Goal: Task Accomplishment & Management: Manage account settings

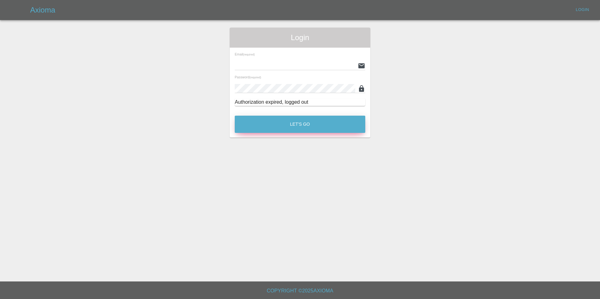
type input "[EMAIL_ADDRESS][DOMAIN_NAME]"
click at [304, 118] on button "Let's Go" at bounding box center [300, 124] width 130 height 17
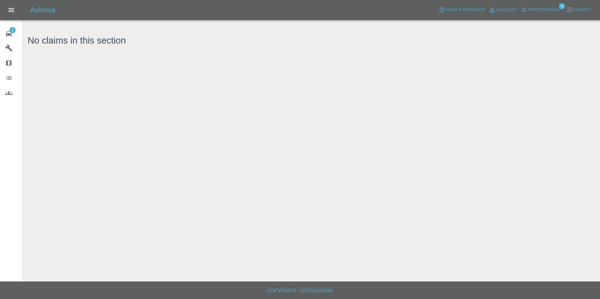
click at [10, 33] on icon at bounding box center [9, 33] width 6 height 5
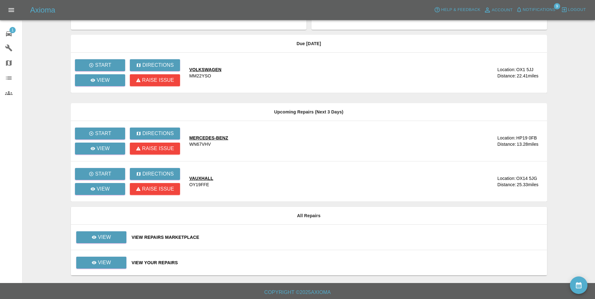
scroll to position [30, 0]
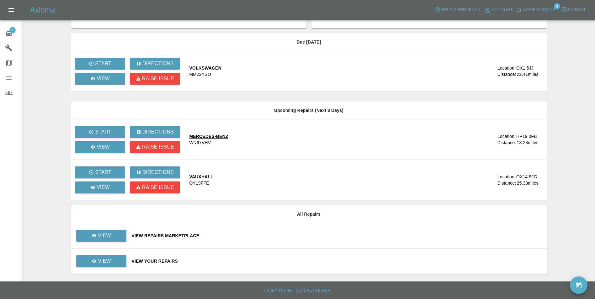
click at [174, 262] on div "View Your Repairs" at bounding box center [337, 261] width 410 height 6
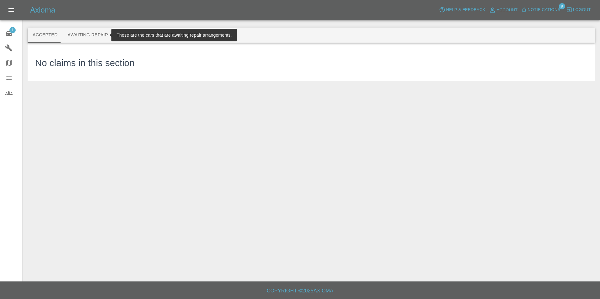
click at [91, 35] on button "Awaiting Repair" at bounding box center [87, 35] width 50 height 15
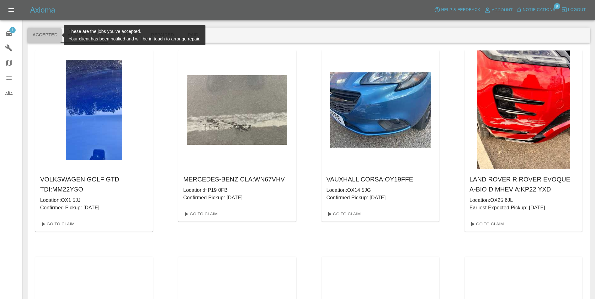
click at [40, 37] on button "Accepted" at bounding box center [45, 35] width 35 height 15
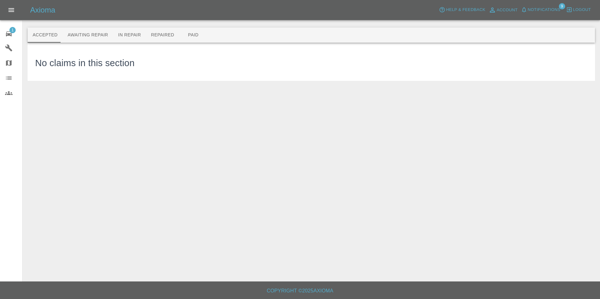
click at [538, 8] on span "Notifications" at bounding box center [543, 9] width 33 height 7
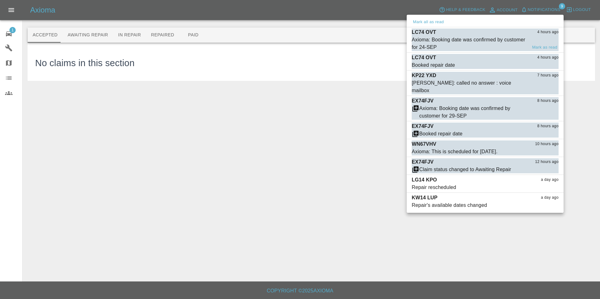
click at [469, 40] on div "Axioma: Booking date was confirmed by customer for 24-SEP" at bounding box center [468, 43] width 115 height 15
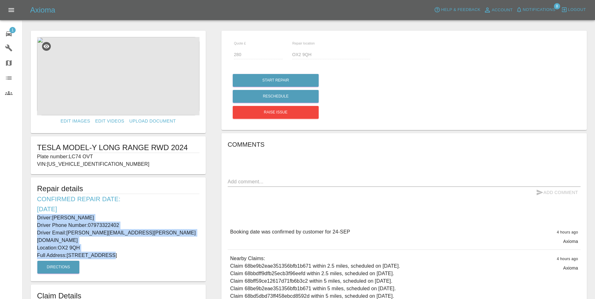
drag, startPoint x: 37, startPoint y: 217, endPoint x: 128, endPoint y: 245, distance: 95.2
click at [128, 245] on div "Repair details Confirmed Repair Date: 24/09/25 Driver: Jon Roycroft Driver Phon…" at bounding box center [118, 229] width 175 height 104
copy div "Driver: Jon Roycroft Driver Phone Number: 07973322402 Driver Email: jon.roycrof…"
click at [10, 30] on span "1" at bounding box center [12, 30] width 6 height 6
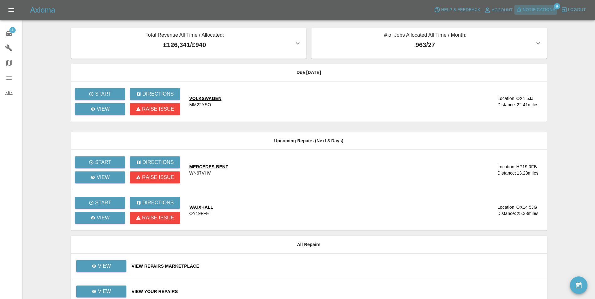
click at [542, 11] on span "Notifications" at bounding box center [539, 9] width 33 height 7
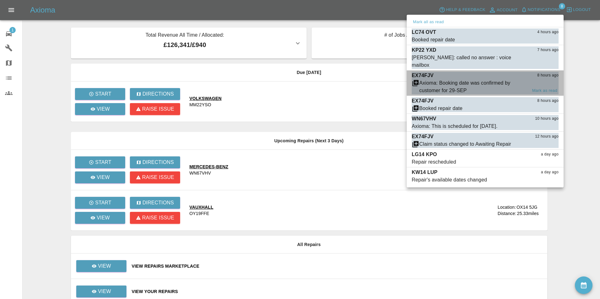
click at [453, 79] on div "Axioma: Booking date was confirmed by customer for 29-SEP" at bounding box center [473, 86] width 108 height 15
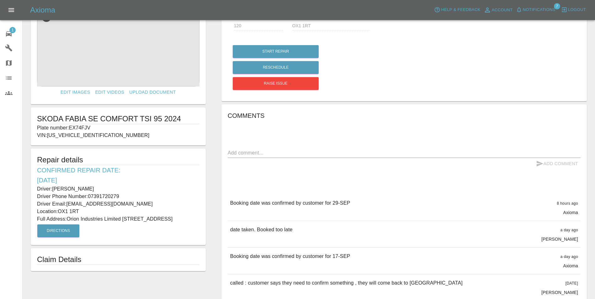
scroll to position [31, 0]
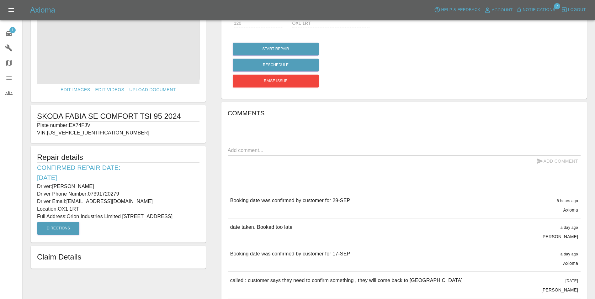
drag, startPoint x: 36, startPoint y: 185, endPoint x: 186, endPoint y: 222, distance: 154.4
click at [186, 222] on div "Repair details Confirmed Repair Date: 29/09/25 Driver: Ayesha Abbasi Driver Pho…" at bounding box center [118, 194] width 175 height 97
copy div "Driver: Ayesha Abbasi Driver Phone Number: 07391720279 Driver Email: abbasia540…"
click at [7, 34] on icon at bounding box center [9, 33] width 6 height 5
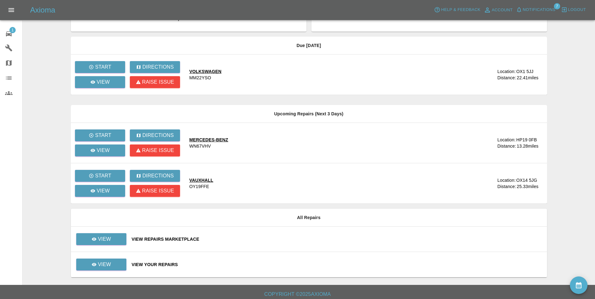
scroll to position [30, 0]
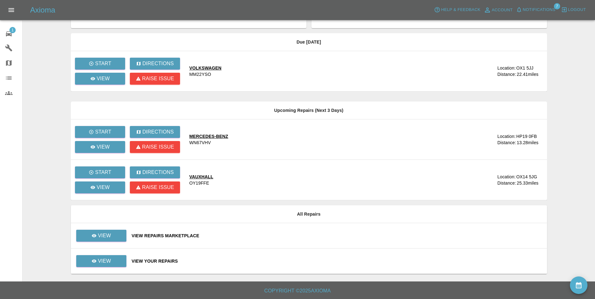
click at [150, 262] on div "View Your Repairs" at bounding box center [337, 261] width 410 height 6
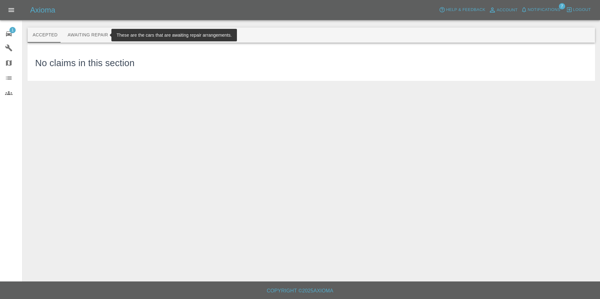
click at [87, 34] on button "Awaiting Repair" at bounding box center [87, 35] width 50 height 15
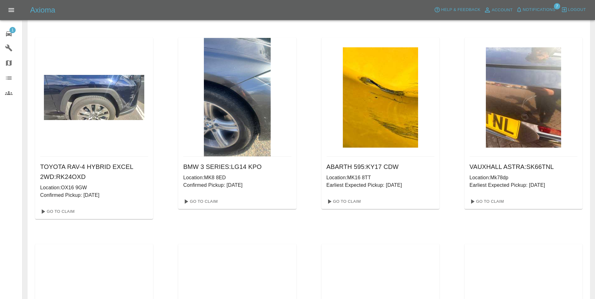
scroll to position [219, 0]
click at [200, 199] on link "Go To Claim" at bounding box center [200, 201] width 39 height 10
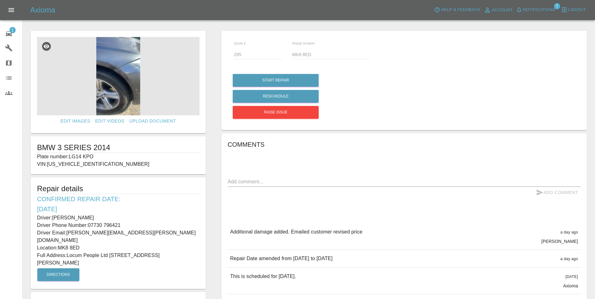
drag, startPoint x: 37, startPoint y: 216, endPoint x: 188, endPoint y: 256, distance: 156.2
click at [188, 256] on div "Repair details Confirmed Repair Date: 22/09/25 Driver: Calvin Miller Driver Pho…" at bounding box center [118, 233] width 175 height 112
copy div "Driver: Calvin Miller Driver Phone Number: 07730 796421 Driver Email: calvin.mi…"
click at [12, 35] on icon at bounding box center [9, 34] width 8 height 8
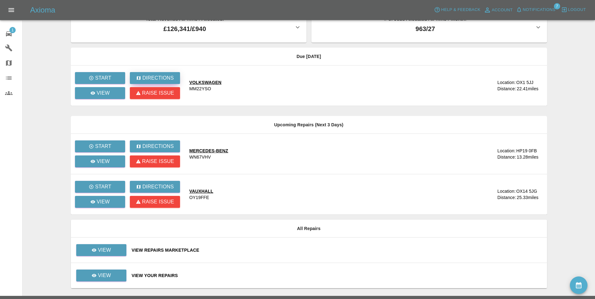
scroll to position [30, 0]
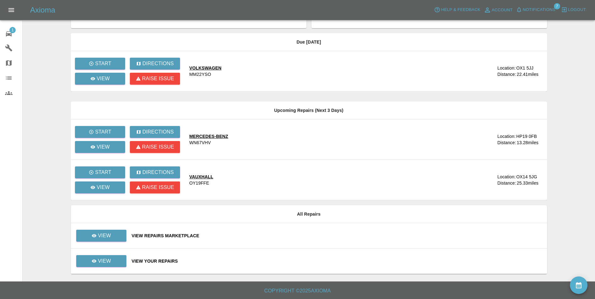
click at [154, 260] on div "View Your Repairs" at bounding box center [337, 261] width 410 height 6
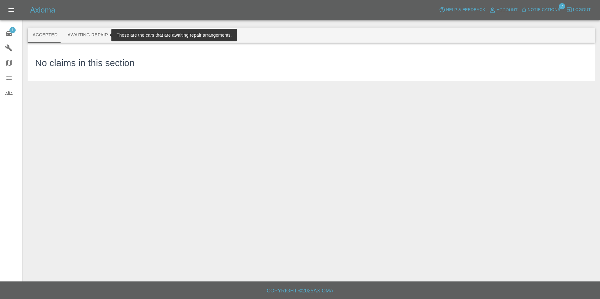
click at [90, 35] on button "Awaiting Repair" at bounding box center [87, 35] width 50 height 15
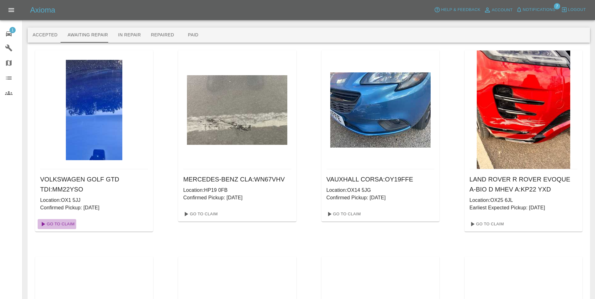
click at [65, 222] on link "Go To Claim" at bounding box center [57, 224] width 39 height 10
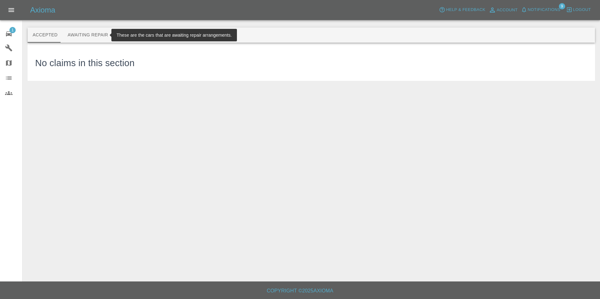
click at [92, 34] on button "Awaiting Repair" at bounding box center [87, 35] width 50 height 15
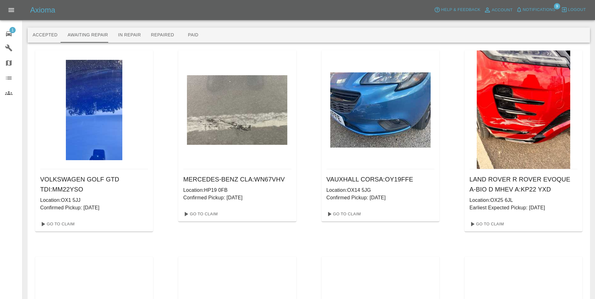
click at [539, 8] on span "Notifications" at bounding box center [539, 9] width 33 height 7
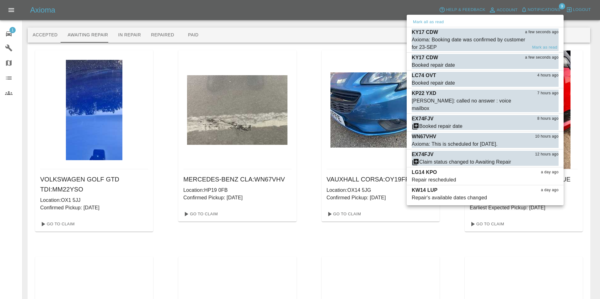
click at [472, 42] on div "Axioma: Booking date was confirmed by customer for 23-SEP" at bounding box center [468, 43] width 115 height 15
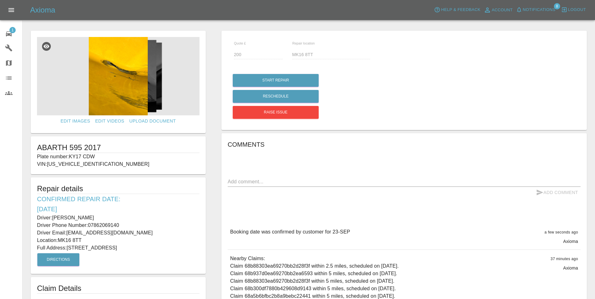
drag, startPoint x: 36, startPoint y: 216, endPoint x: 194, endPoint y: 246, distance: 161.6
click at [194, 246] on div "Repair details Confirmed Repair Date: 23/09/25 Driver: Debi Budd Driver Phone N…" at bounding box center [118, 225] width 175 height 97
copy div "Driver: Debi Budd Driver Phone Number: 07862069140 Driver Email: debibudd@gmail…"
click at [11, 33] on icon at bounding box center [9, 33] width 6 height 5
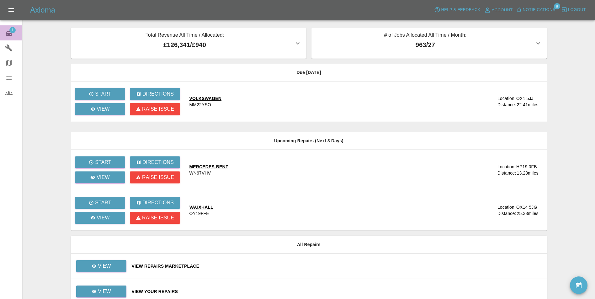
click at [6, 35] on icon at bounding box center [9, 33] width 6 height 5
click at [544, 7] on span "Notifications" at bounding box center [539, 9] width 33 height 7
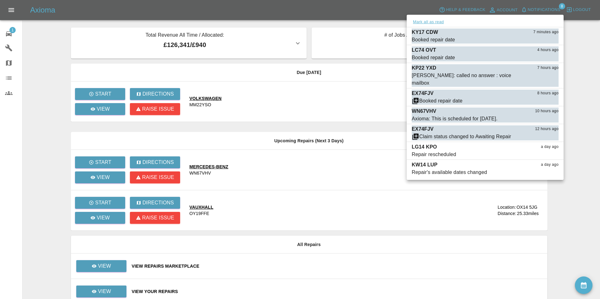
click at [436, 23] on button "Mark all as read" at bounding box center [427, 22] width 33 height 7
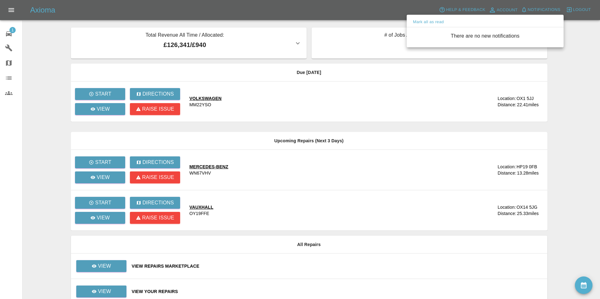
click at [262, 1] on div at bounding box center [300, 149] width 600 height 299
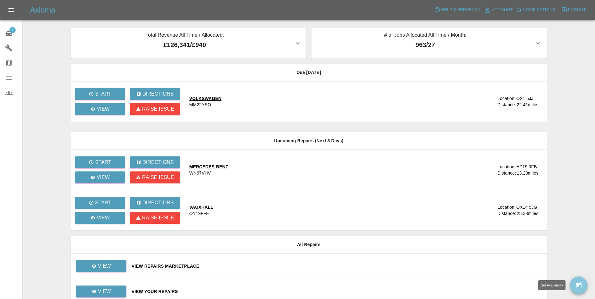
click at [587, 283] on button "availability" at bounding box center [579, 286] width 18 height 18
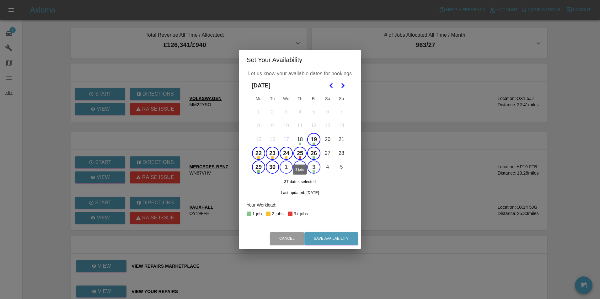
click at [296, 152] on button "25" at bounding box center [299, 153] width 13 height 13
click at [289, 155] on button "24" at bounding box center [285, 153] width 13 height 13
click at [275, 153] on button "23" at bounding box center [272, 153] width 13 height 13
click at [259, 155] on button "22" at bounding box center [258, 153] width 13 height 13
click at [343, 85] on icon "Go to the Next Month" at bounding box center [343, 86] width 8 height 8
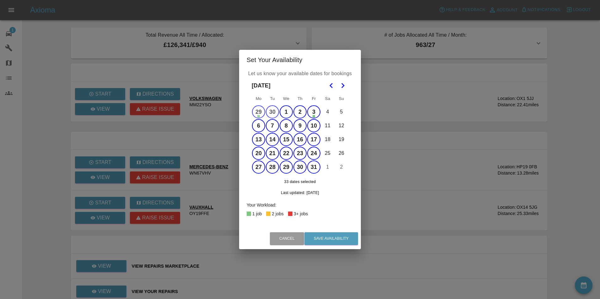
click at [342, 86] on icon "Go to the Next Month" at bounding box center [343, 86] width 8 height 8
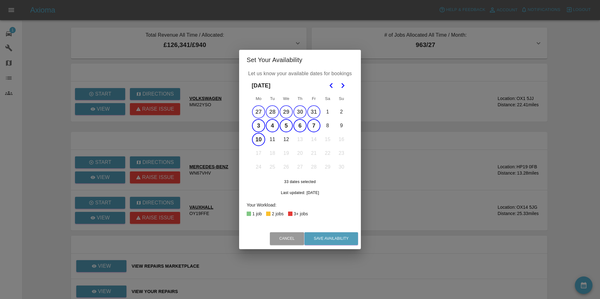
click at [275, 139] on button "11" at bounding box center [272, 139] width 13 height 13
click at [285, 139] on button "12" at bounding box center [285, 139] width 13 height 13
click at [337, 241] on button "Save Availability" at bounding box center [331, 238] width 54 height 13
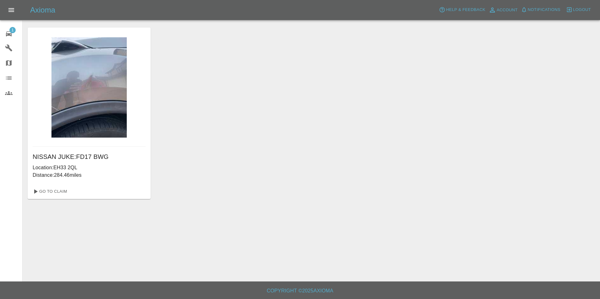
click at [6, 32] on icon at bounding box center [9, 34] width 8 height 8
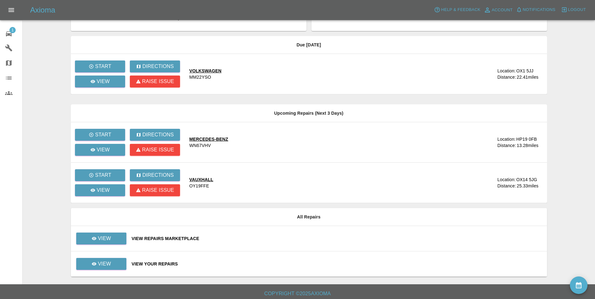
scroll to position [30, 0]
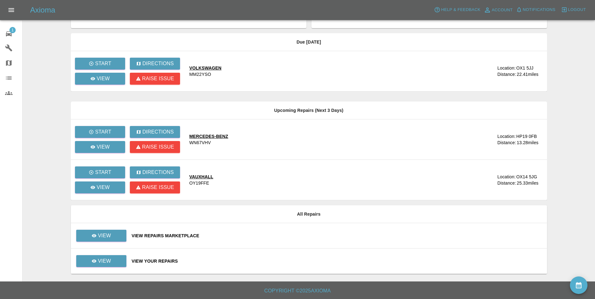
click at [202, 137] on div "MERCEDES-BENZ" at bounding box center [208, 136] width 39 height 6
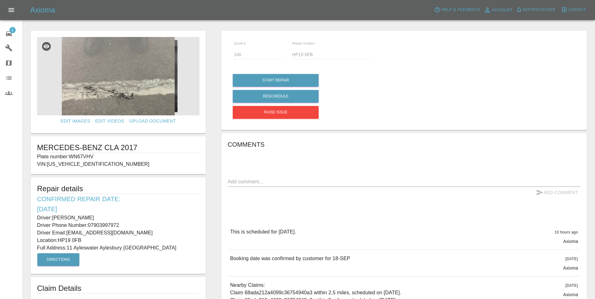
click at [136, 100] on img at bounding box center [118, 76] width 162 height 78
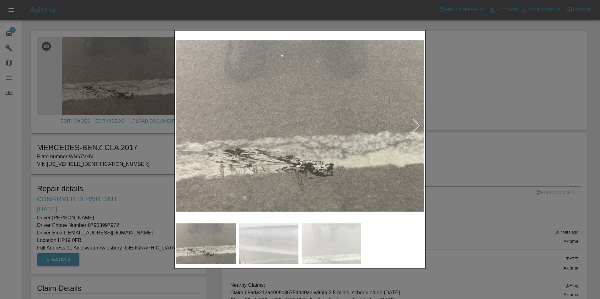
click at [267, 246] on img at bounding box center [269, 243] width 60 height 41
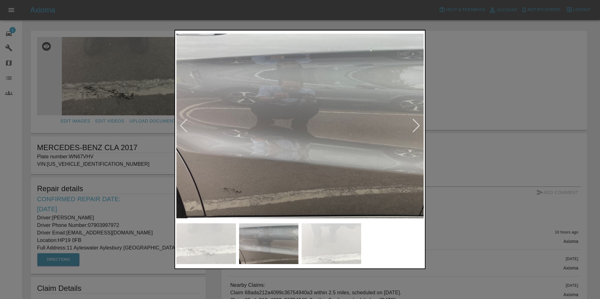
click at [206, 246] on img at bounding box center [206, 243] width 60 height 41
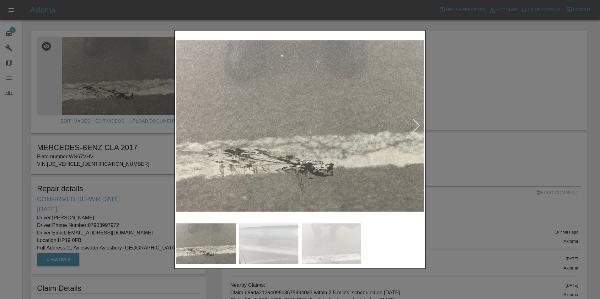
click at [311, 237] on img at bounding box center [331, 243] width 60 height 41
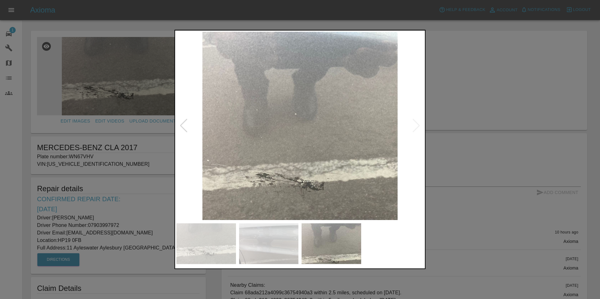
click at [189, 237] on img at bounding box center [206, 243] width 60 height 41
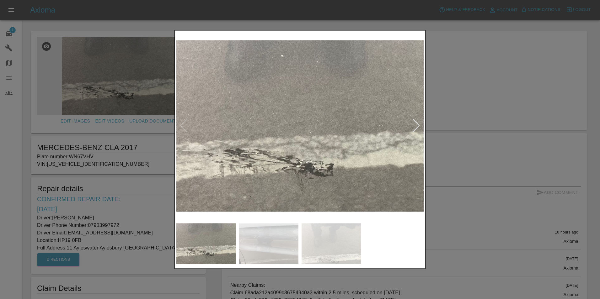
click at [334, 237] on img at bounding box center [331, 243] width 60 height 41
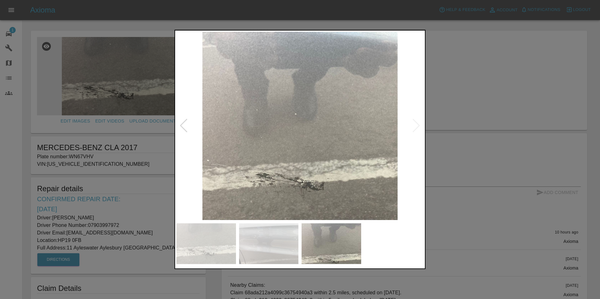
click at [478, 78] on div at bounding box center [300, 149] width 600 height 299
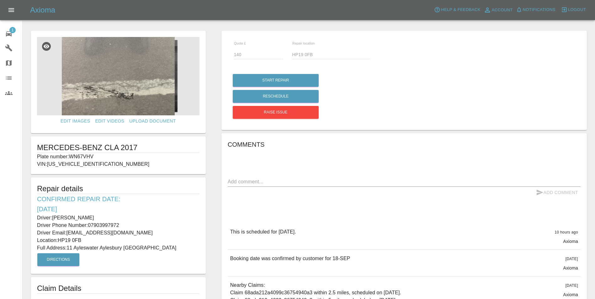
click at [544, 8] on span "Notifications" at bounding box center [539, 9] width 33 height 7
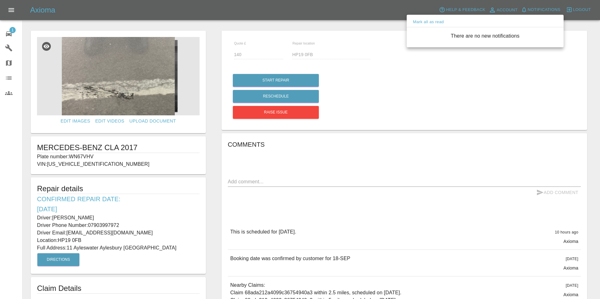
click at [481, 85] on div at bounding box center [300, 149] width 600 height 299
